Goal: Navigation & Orientation: Find specific page/section

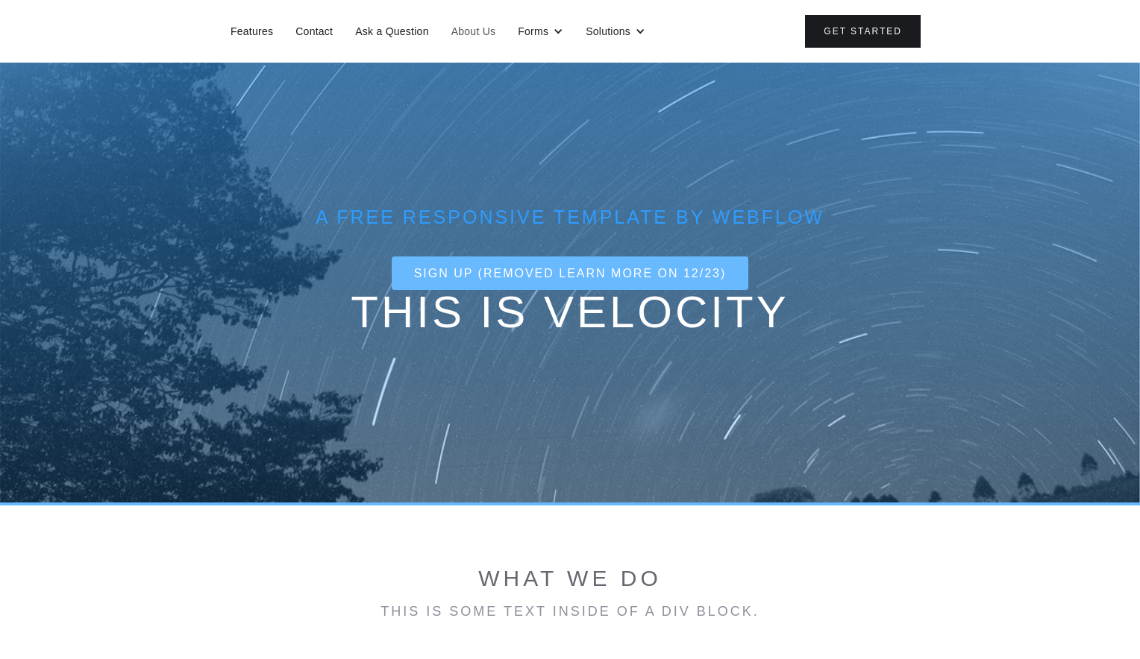
click at [471, 34] on link "About Us" at bounding box center [474, 31] width 60 height 19
